Goal: Register for event/course

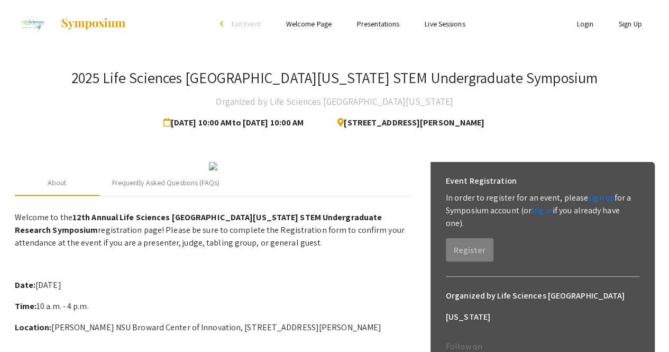
click at [300, 83] on h3 "2025 Life Sciences [GEOGRAPHIC_DATA][US_STATE] STEM Undergraduate Symposium" at bounding box center [334, 78] width 526 height 18
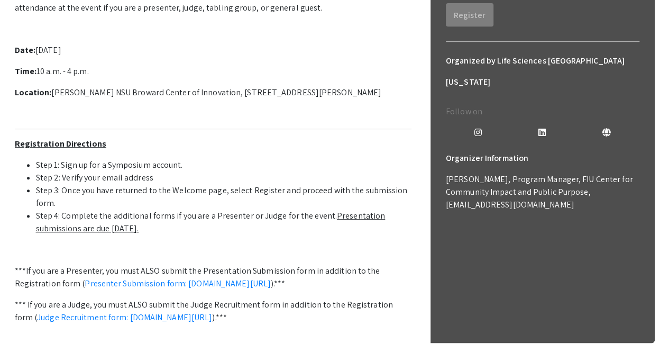
scroll to position [221, 0]
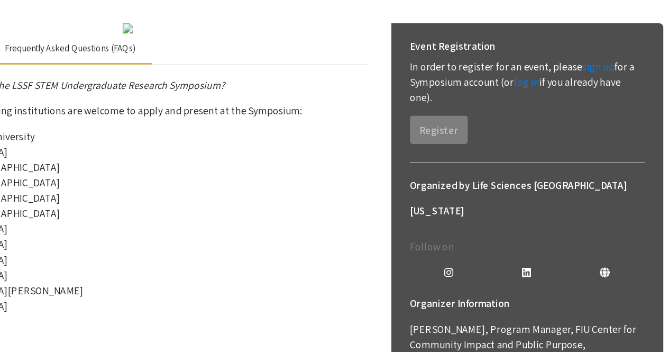
scroll to position [83, 0]
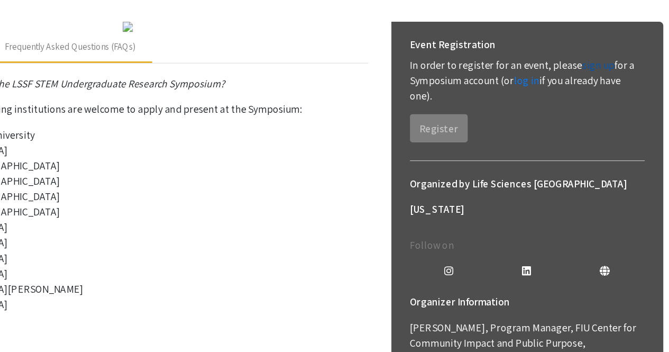
click at [597, 119] on link "sign up" at bounding box center [601, 115] width 26 height 11
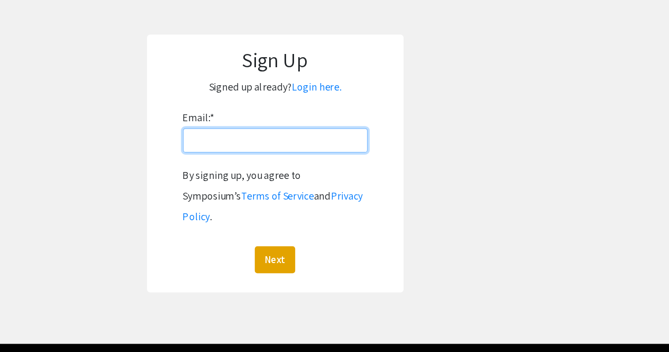
click at [345, 183] on input "Email: *" at bounding box center [335, 177] width 152 height 20
type input "[EMAIL_ADDRESS][DOMAIN_NAME]"
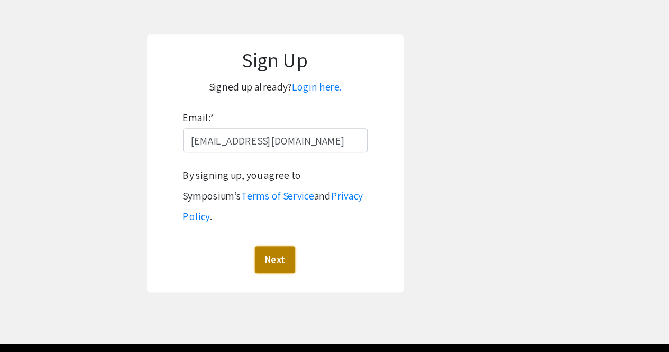
click at [337, 265] on button "Next" at bounding box center [334, 276] width 33 height 22
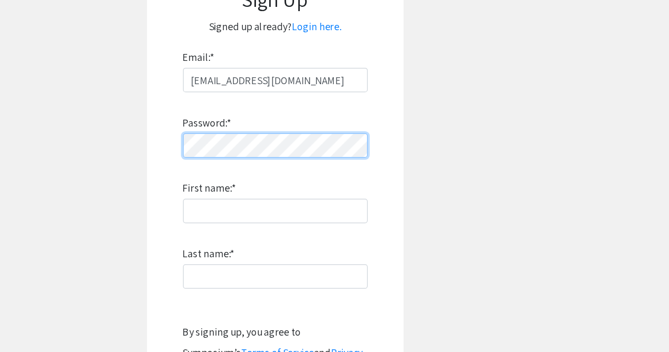
scroll to position [107, 0]
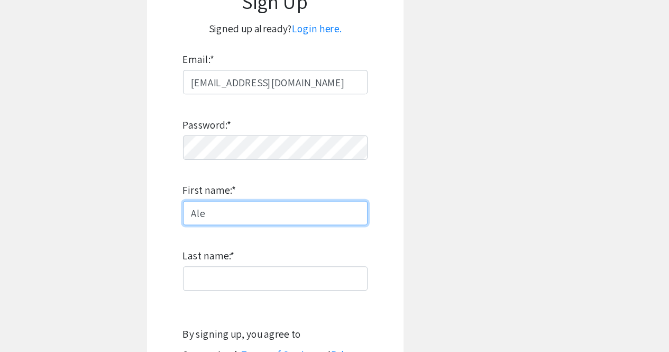
type input "[PERSON_NAME]"
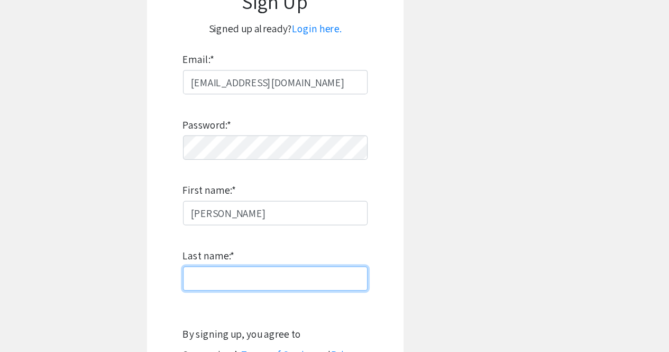
click at [312, 227] on input "Last name: *" at bounding box center [335, 232] width 152 height 20
type input "Uribe"
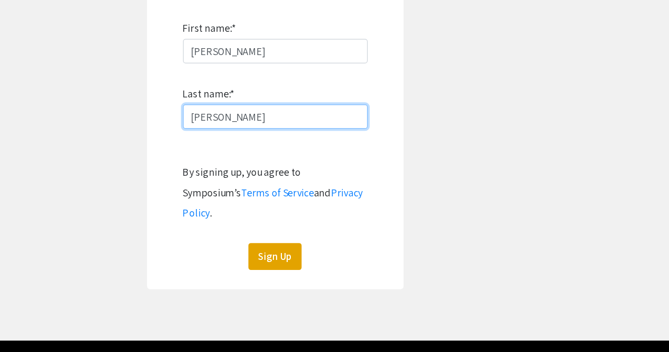
scroll to position [183, 0]
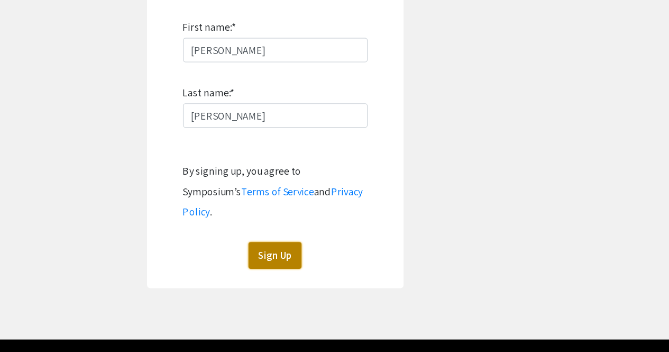
click at [331, 261] on button "Sign Up" at bounding box center [335, 272] width 44 height 22
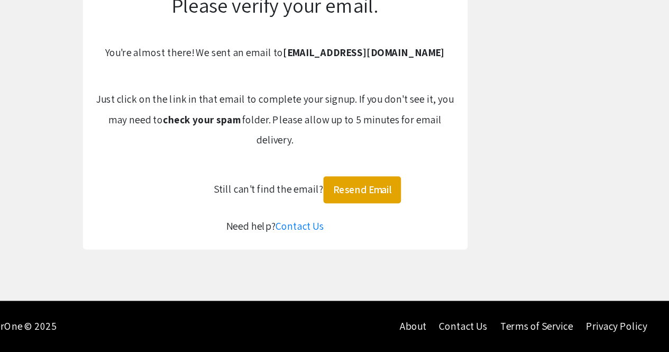
scroll to position [44, 0]
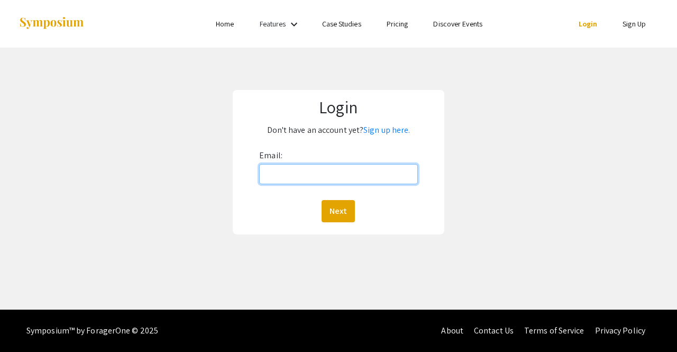
click at [292, 182] on input "Email:" at bounding box center [338, 174] width 159 height 20
type input "[EMAIL_ADDRESS][DOMAIN_NAME]"
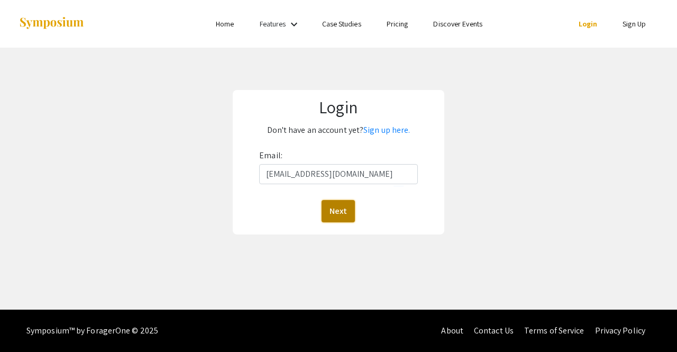
click at [344, 216] on button "Next" at bounding box center [338, 211] width 33 height 22
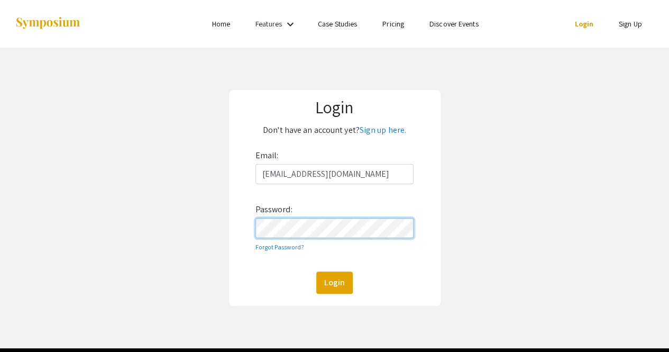
click at [316, 271] on button "Login" at bounding box center [334, 282] width 37 height 22
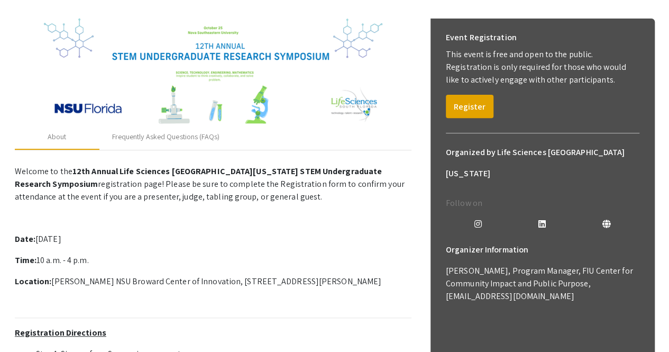
scroll to position [144, 0]
click at [475, 111] on button "Register" at bounding box center [470, 105] width 48 height 23
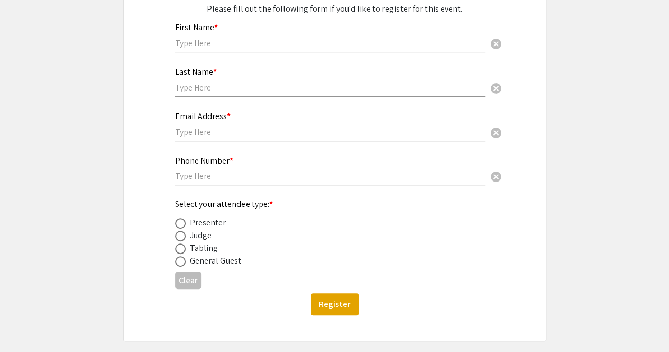
scroll to position [152, 0]
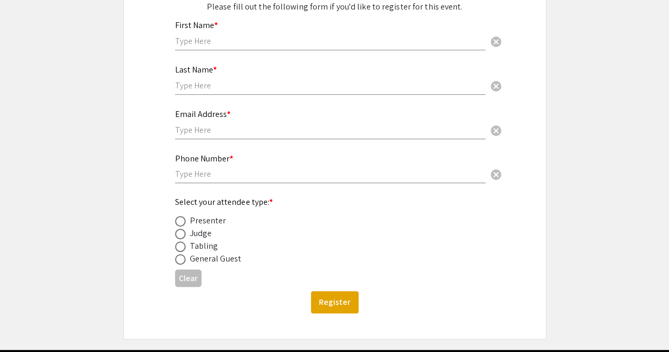
click at [233, 262] on div "General Guest" at bounding box center [215, 258] width 51 height 13
click at [183, 263] on span at bounding box center [180, 259] width 11 height 11
click at [183, 263] on input "radio" at bounding box center [180, 259] width 11 height 11
radio input "true"
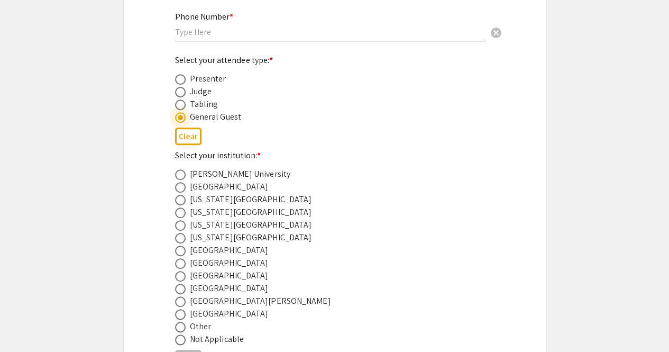
scroll to position [295, 0]
click at [185, 227] on span at bounding box center [180, 224] width 11 height 11
click at [185, 227] on input "radio" at bounding box center [180, 224] width 11 height 11
radio input "true"
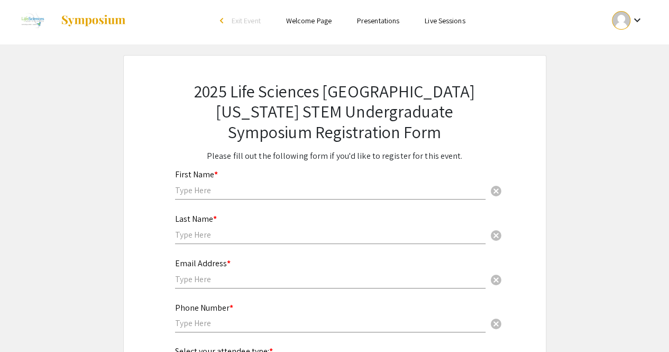
scroll to position [0, 0]
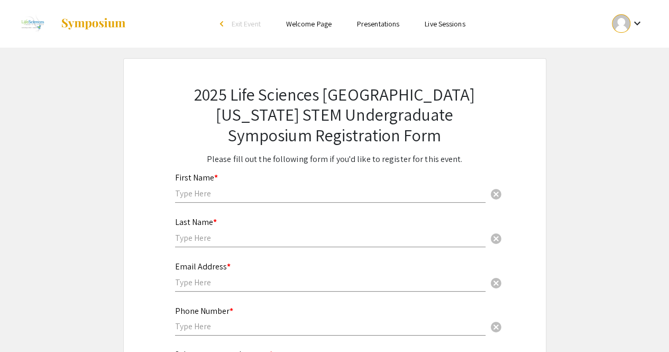
click at [222, 31] on div at bounding box center [120, 24] width 211 height 48
click at [218, 25] on li "arrow_back_ios Exit Event" at bounding box center [243, 23] width 61 height 13
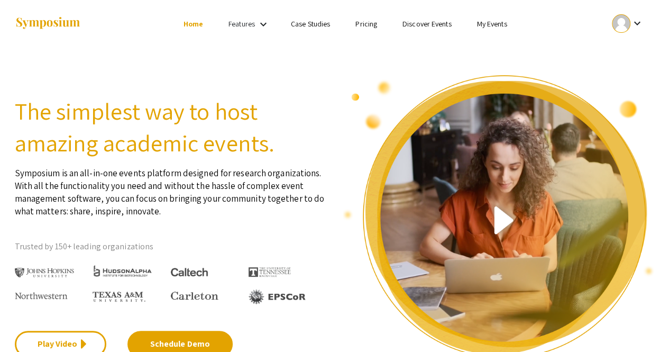
click at [377, 23] on link "Pricing" at bounding box center [367, 24] width 22 height 10
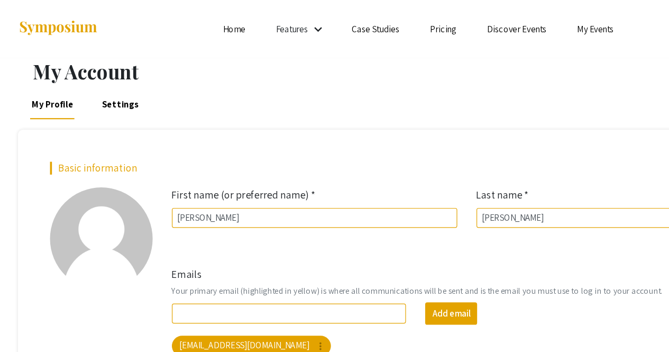
click at [186, 24] on link "Home" at bounding box center [193, 24] width 18 height 10
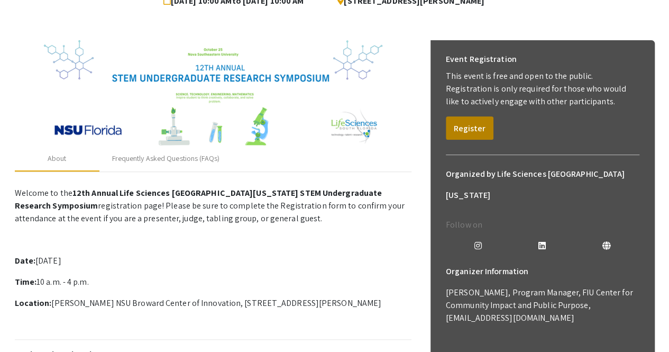
scroll to position [122, 0]
click at [463, 121] on button "Register" at bounding box center [470, 127] width 48 height 23
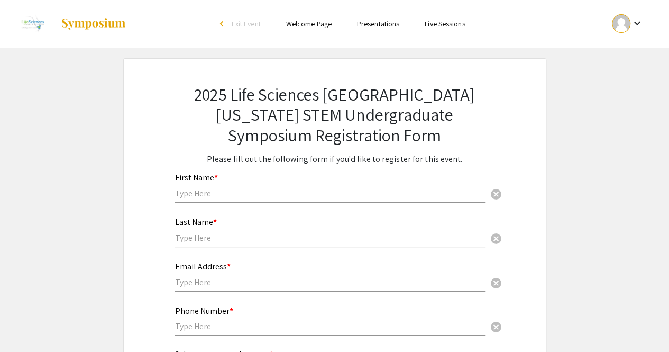
click at [218, 24] on li "arrow_back_ios Exit Event" at bounding box center [243, 23] width 61 height 13
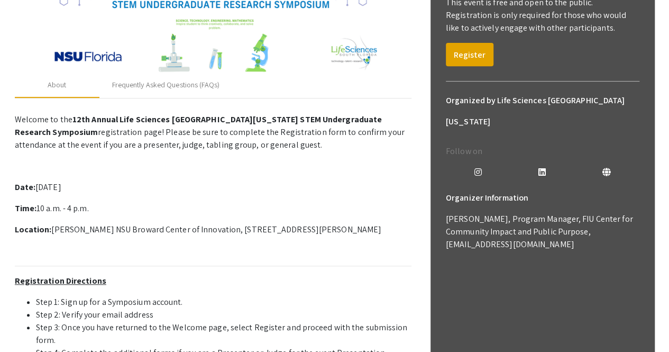
scroll to position [216, 0]
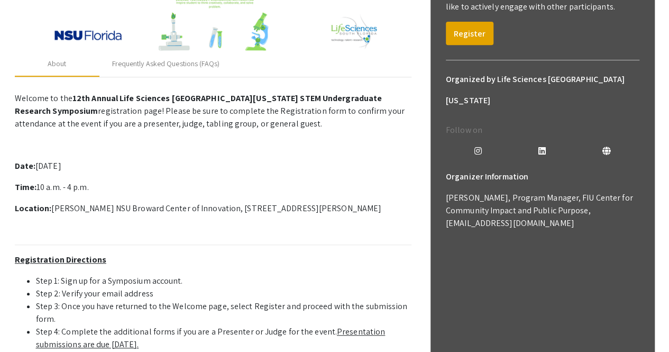
click at [219, 207] on p "Location: [PERSON_NAME] NSU Broward Center of Innovation, [STREET_ADDRESS][PERS…" at bounding box center [213, 208] width 397 height 13
drag, startPoint x: 219, startPoint y: 207, endPoint x: 125, endPoint y: 211, distance: 93.7
click at [125, 211] on p "Location: [PERSON_NAME] NSU Broward Center of Innovation, [STREET_ADDRESS][PERS…" at bounding box center [213, 208] width 397 height 13
drag, startPoint x: 52, startPoint y: 208, endPoint x: 401, endPoint y: 201, distance: 348.2
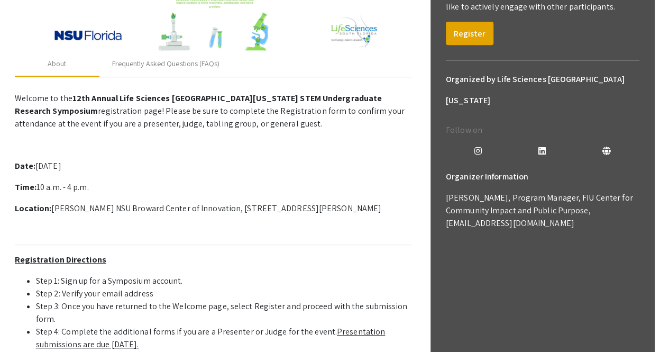
click at [401, 201] on p "Welcome to the 12th Annual Life Sciences [GEOGRAPHIC_DATA][US_STATE] STEM Under…" at bounding box center [213, 285] width 397 height 394
click at [210, 134] on p "Welcome to the 12th Annual Life Sciences [GEOGRAPHIC_DATA][US_STATE] STEM Under…" at bounding box center [213, 285] width 397 height 394
